Goal: Information Seeking & Learning: Learn about a topic

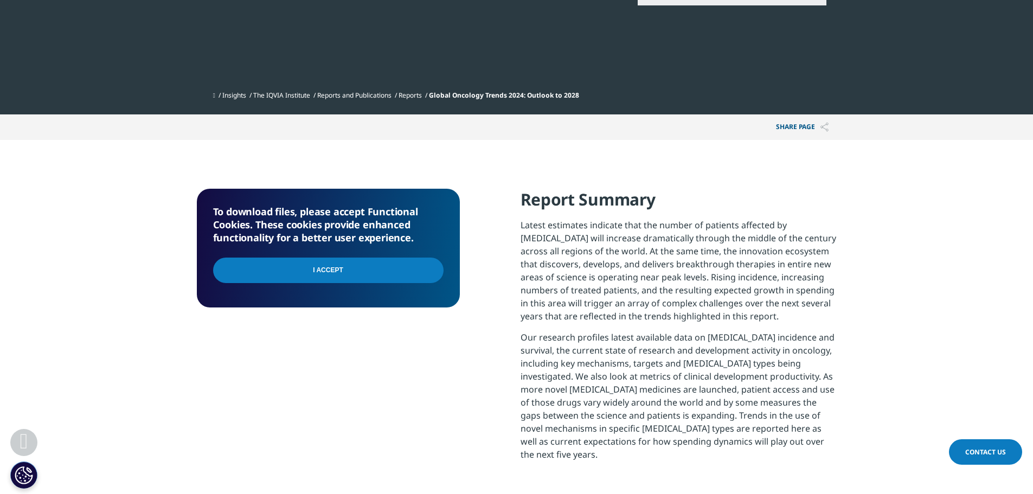
scroll to position [397, 0]
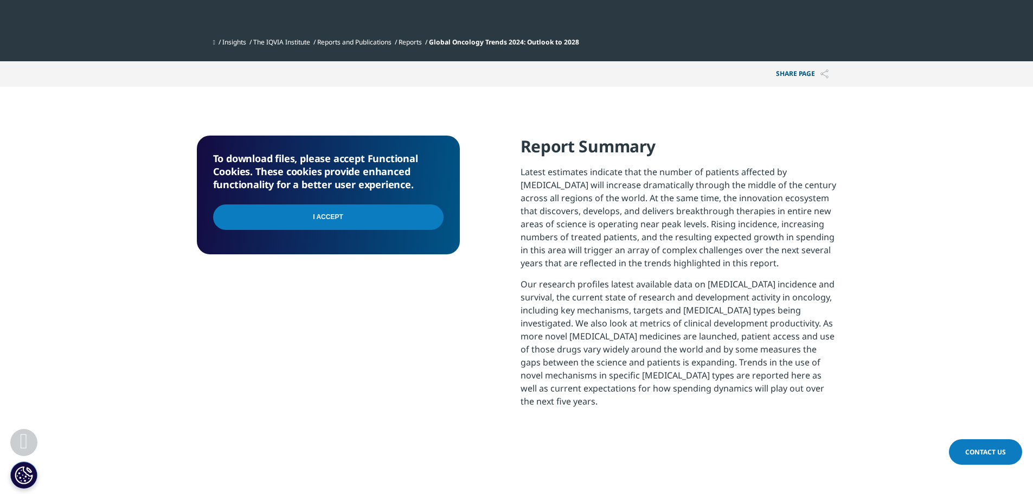
drag, startPoint x: 294, startPoint y: 226, endPoint x: 513, endPoint y: 214, distance: 218.8
click at [295, 226] on input "I Accept" at bounding box center [328, 216] width 230 height 25
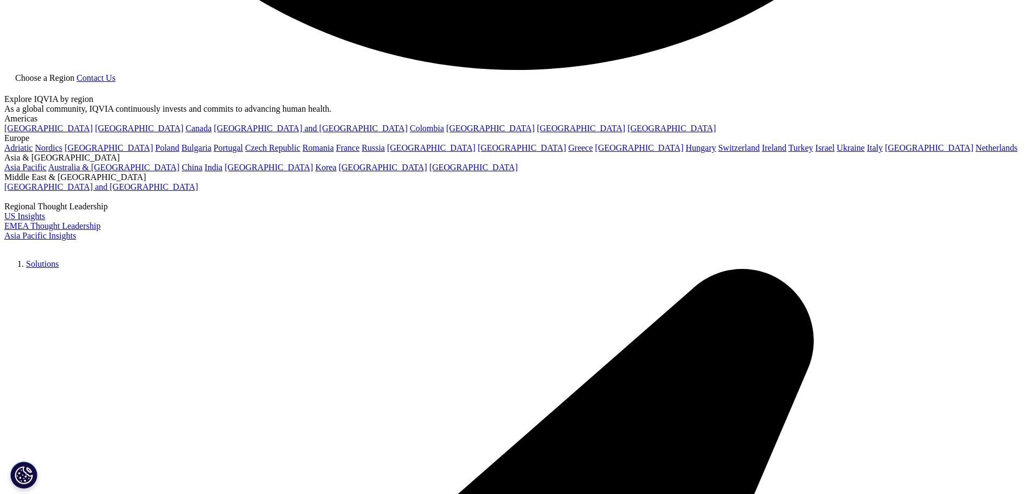
scroll to position [3182, 0]
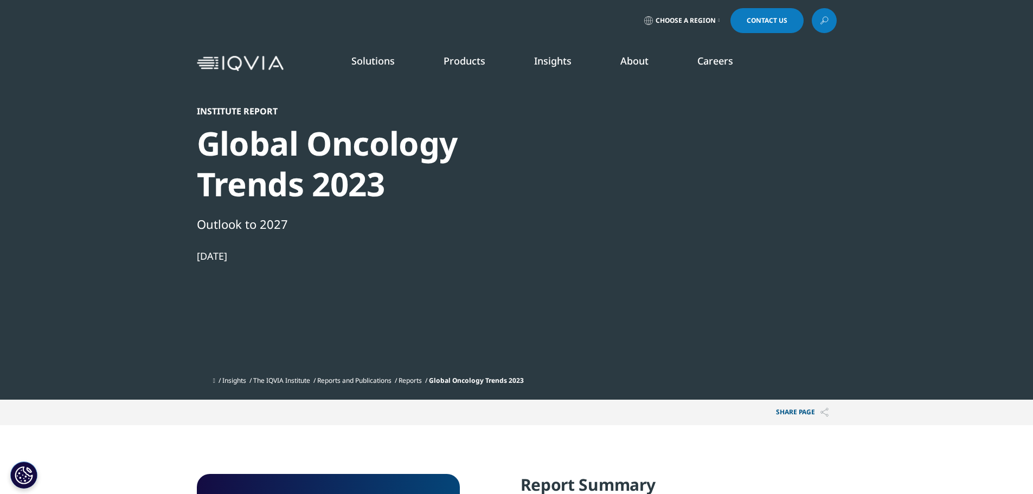
click at [721, 22] on link "Choose a Region" at bounding box center [682, 20] width 80 height 25
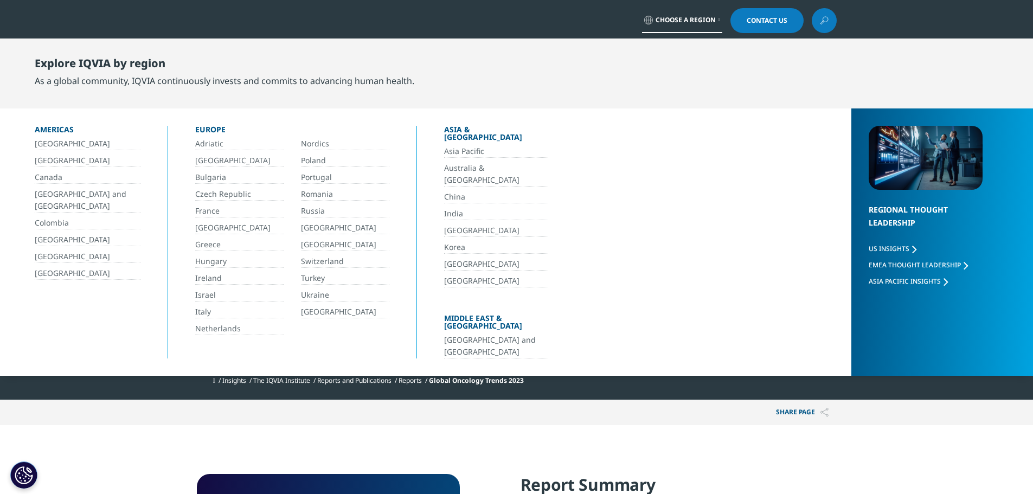
click at [67, 274] on link "[GEOGRAPHIC_DATA]" at bounding box center [88, 273] width 106 height 12
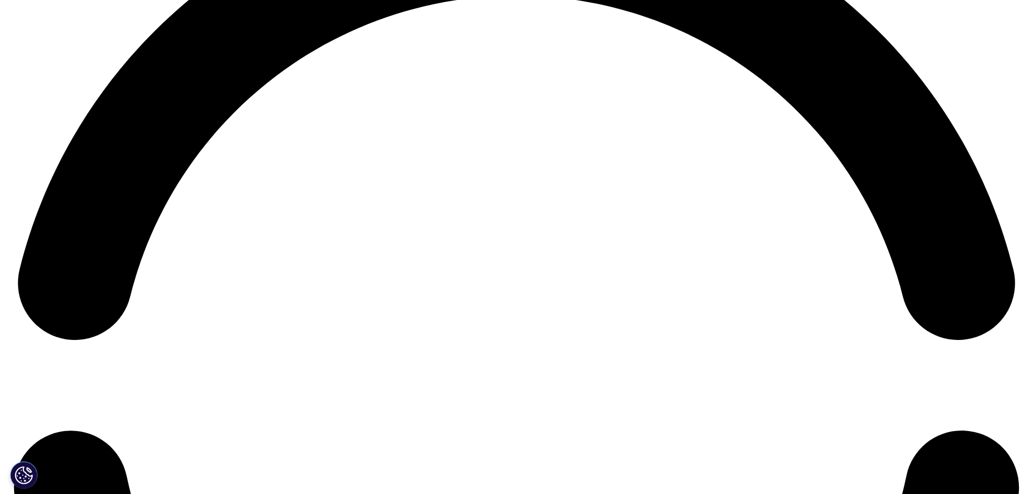
scroll to position [2387, 0]
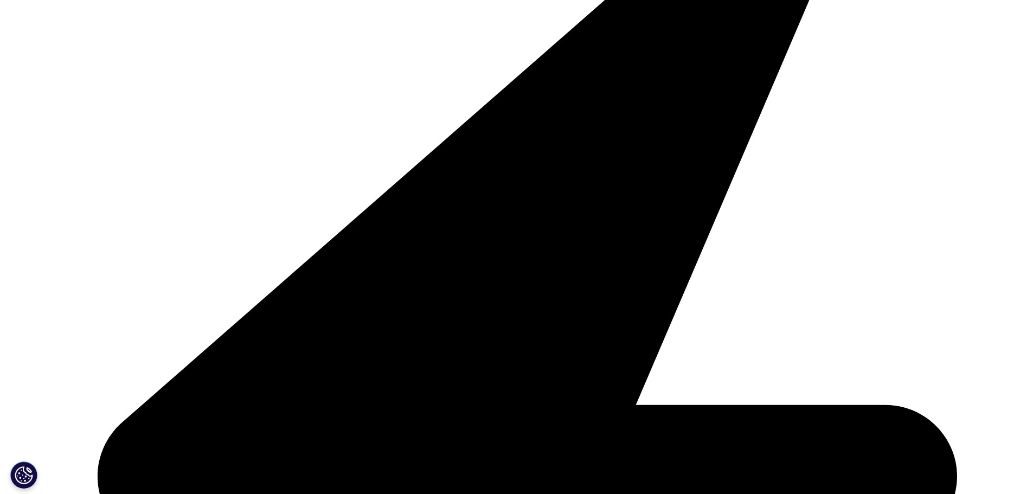
scroll to position [3579, 0]
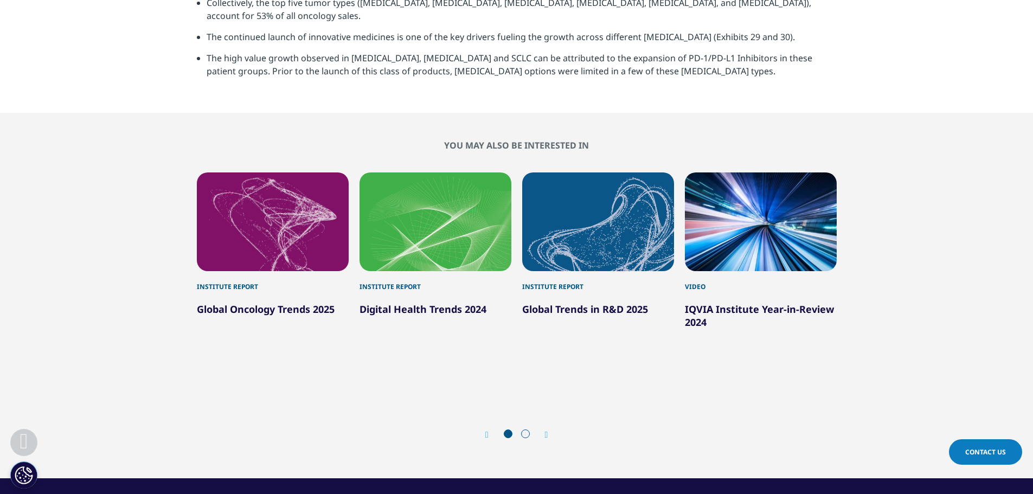
scroll to position [3579, 0]
